Goal: Information Seeking & Learning: Learn about a topic

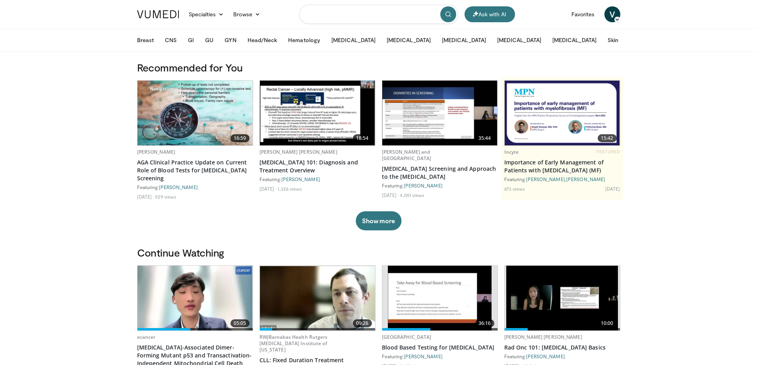
click at [332, 13] on input "Search topics, interventions" at bounding box center [378, 14] width 159 height 19
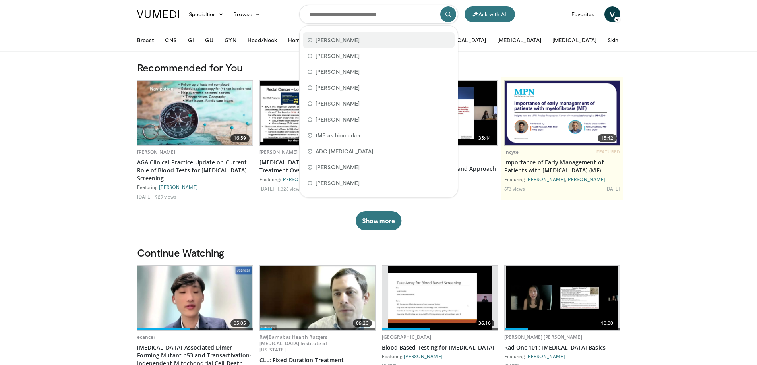
click at [337, 42] on span "[PERSON_NAME]" at bounding box center [337, 40] width 45 height 8
type input "**********"
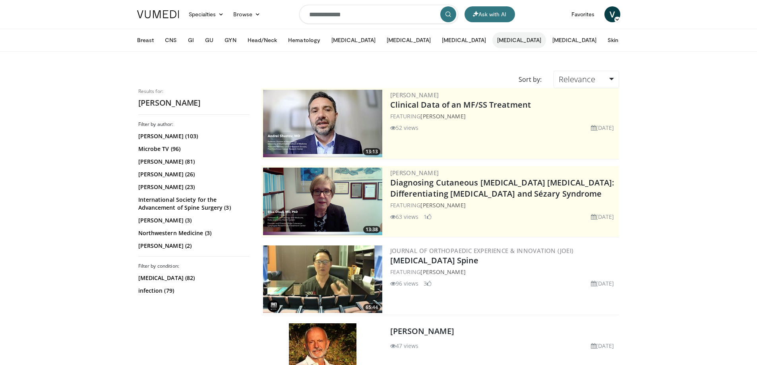
click at [492, 42] on button "[MEDICAL_DATA]" at bounding box center [519, 40] width 54 height 16
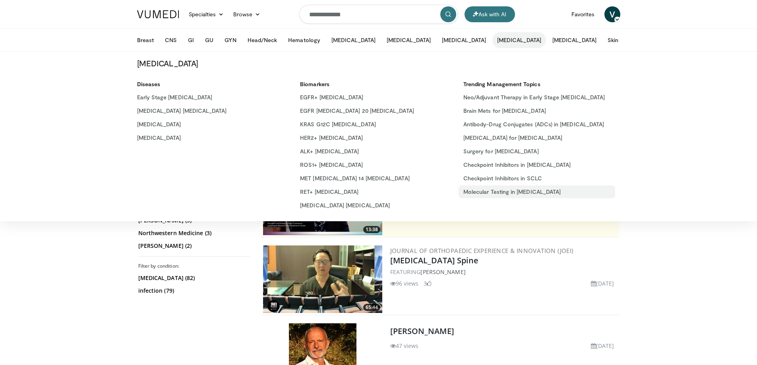
click at [517, 191] on link "Molecular Testing in [MEDICAL_DATA]" at bounding box center [537, 192] width 157 height 13
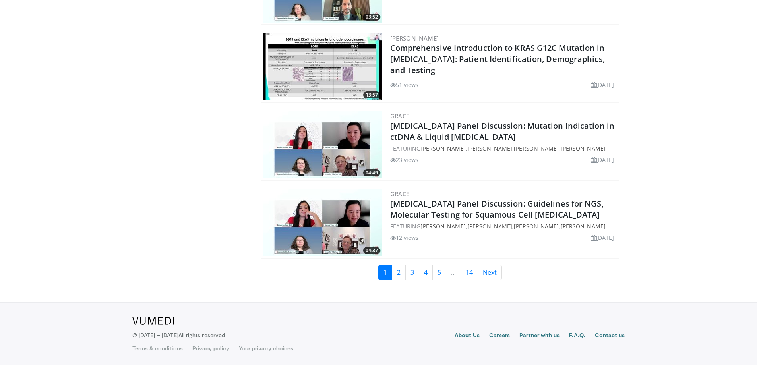
scroll to position [1730, 0]
